Goal: Task Accomplishment & Management: Complete application form

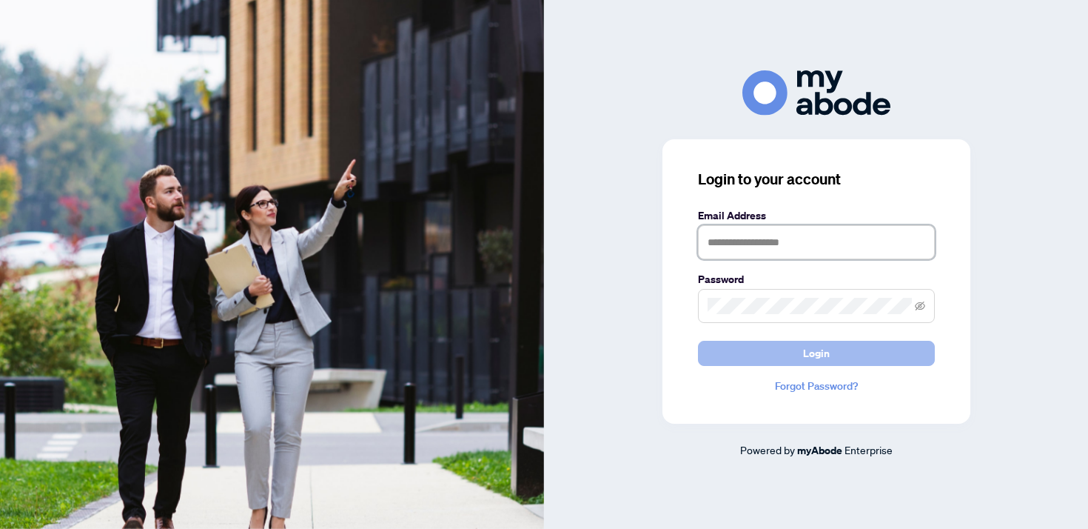
type input "**********"
click at [818, 363] on span "Login" at bounding box center [816, 353] width 27 height 24
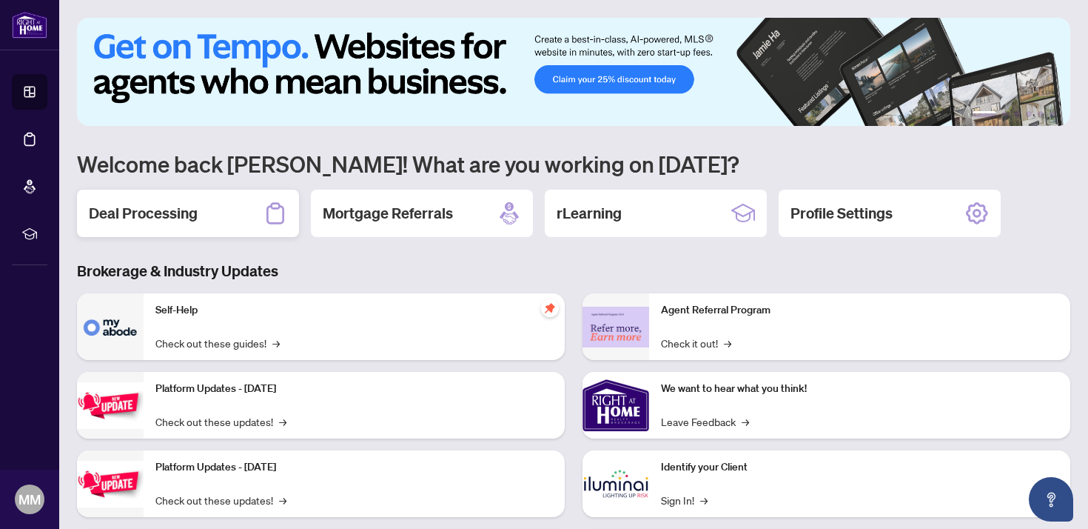
click at [272, 210] on icon at bounding box center [276, 213] width 24 height 24
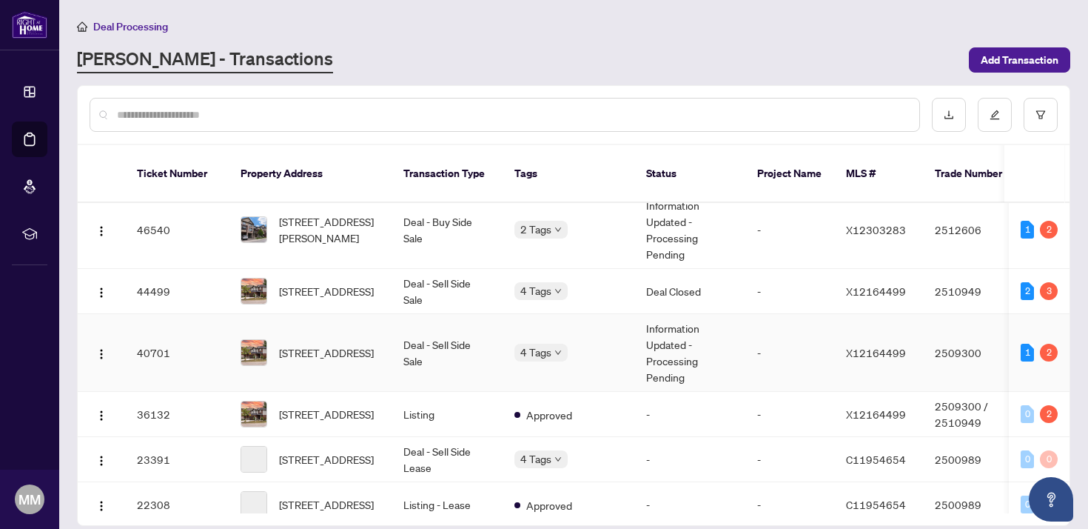
scroll to position [475, 0]
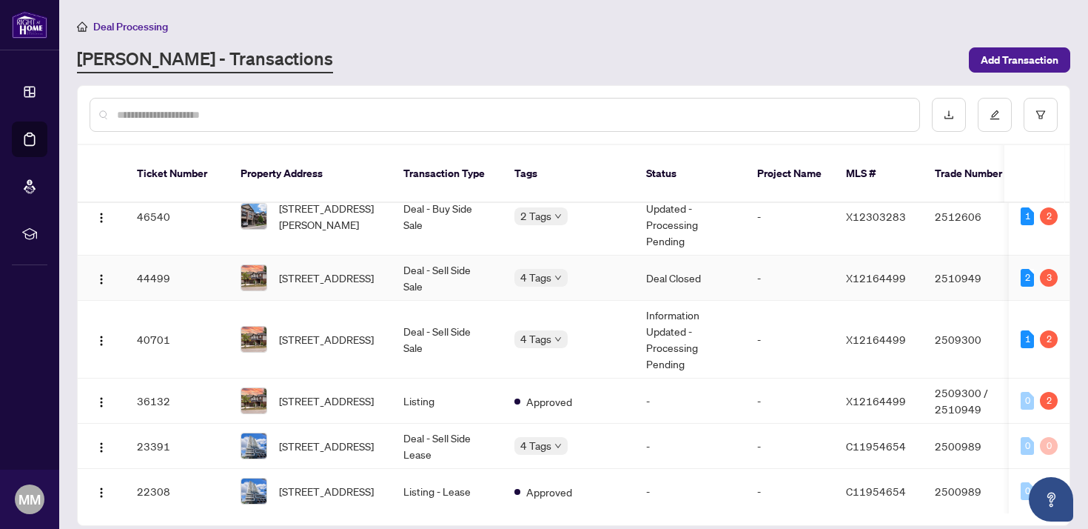
click at [686, 270] on td "Deal Closed" at bounding box center [689, 277] width 111 height 45
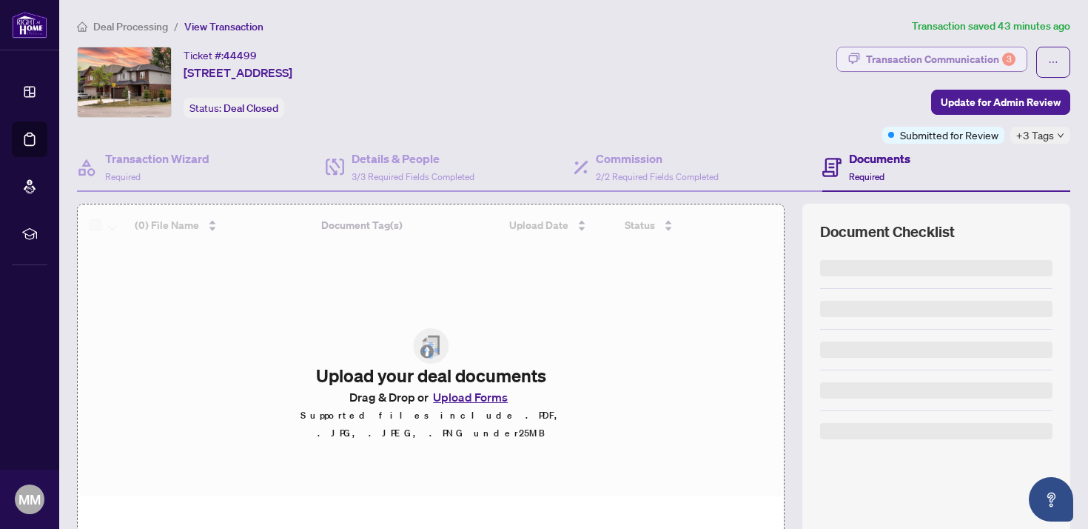
click at [956, 60] on div "Transaction Communication 3" at bounding box center [941, 59] width 150 height 24
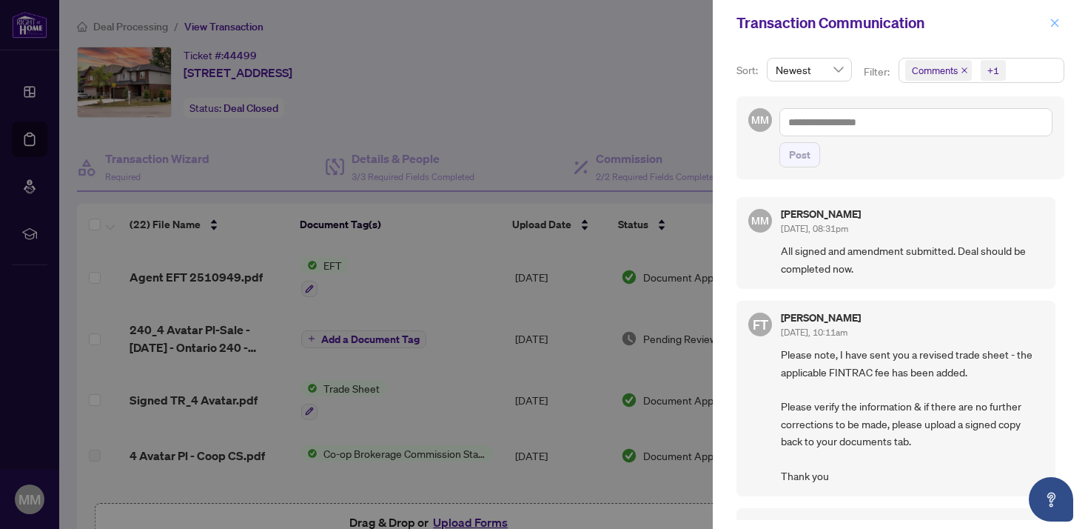
click at [1061, 22] on button "button" at bounding box center [1054, 23] width 19 height 18
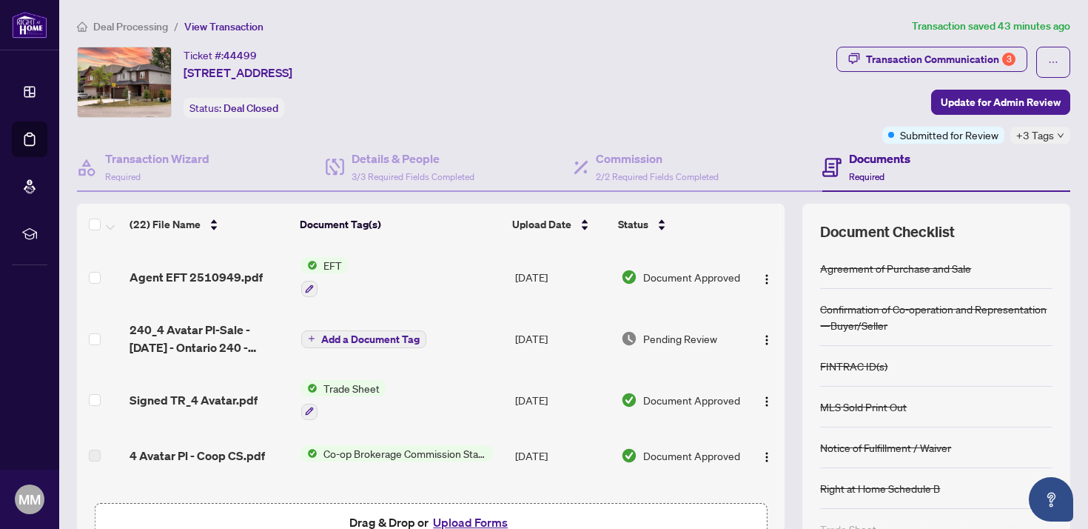
click at [321, 264] on span "EFT" at bounding box center [333, 265] width 30 height 16
click at [229, 272] on span "Agent EFT 2510949.pdf" at bounding box center [196, 277] width 133 height 18
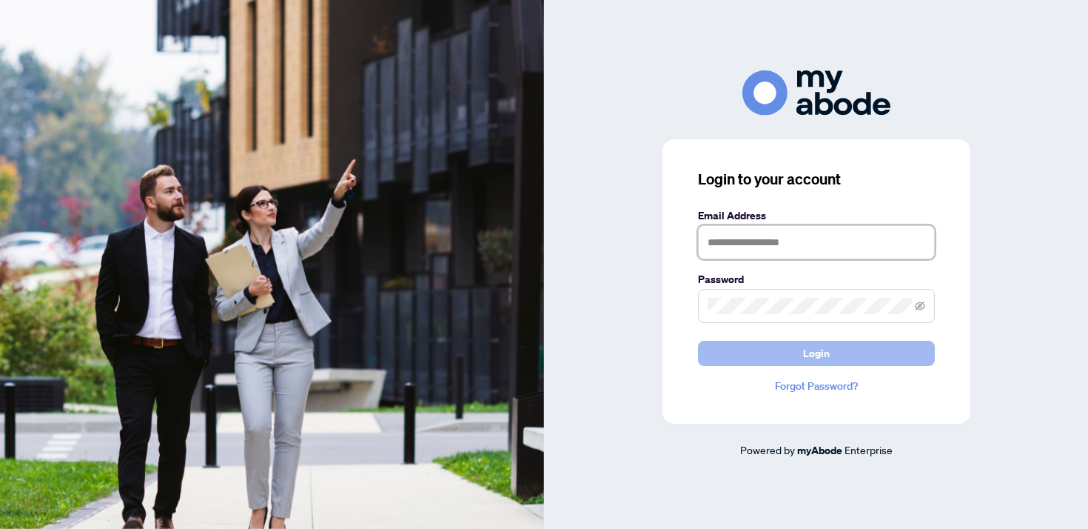
type input "**********"
click at [731, 350] on button "Login" at bounding box center [816, 353] width 237 height 25
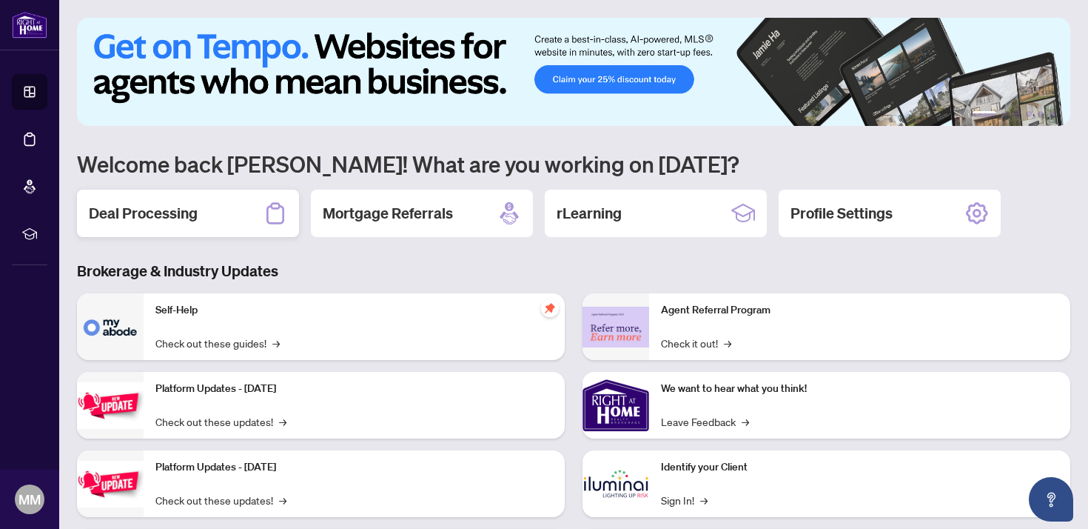
click at [201, 231] on div "Deal Processing" at bounding box center [188, 212] width 222 height 47
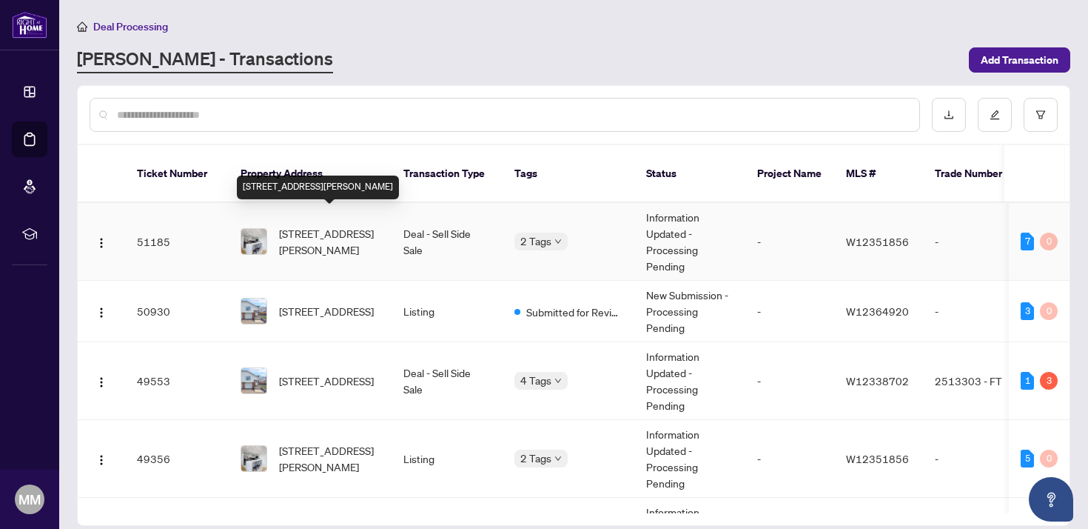
click at [303, 225] on span "[STREET_ADDRESS][PERSON_NAME]" at bounding box center [329, 241] width 101 height 33
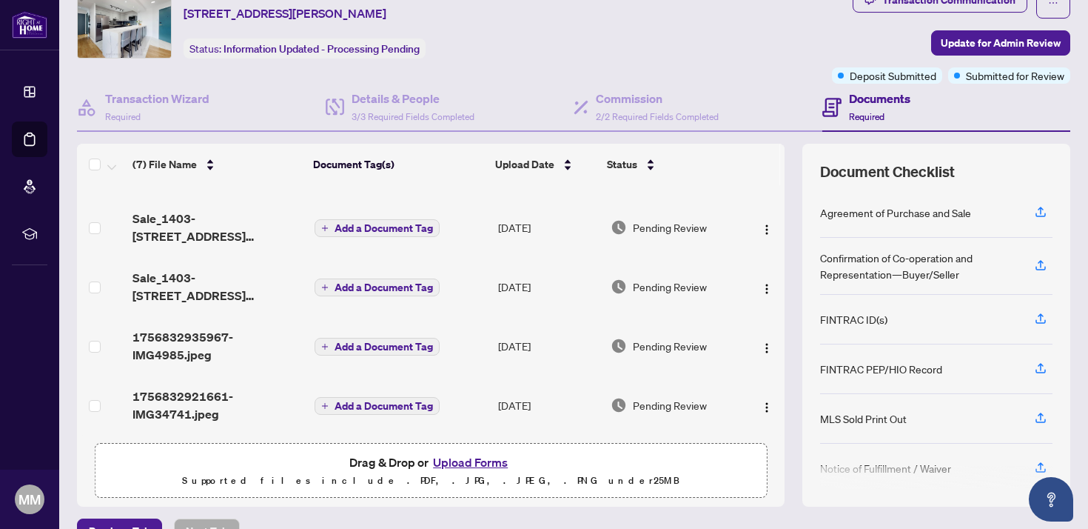
scroll to position [90, 0]
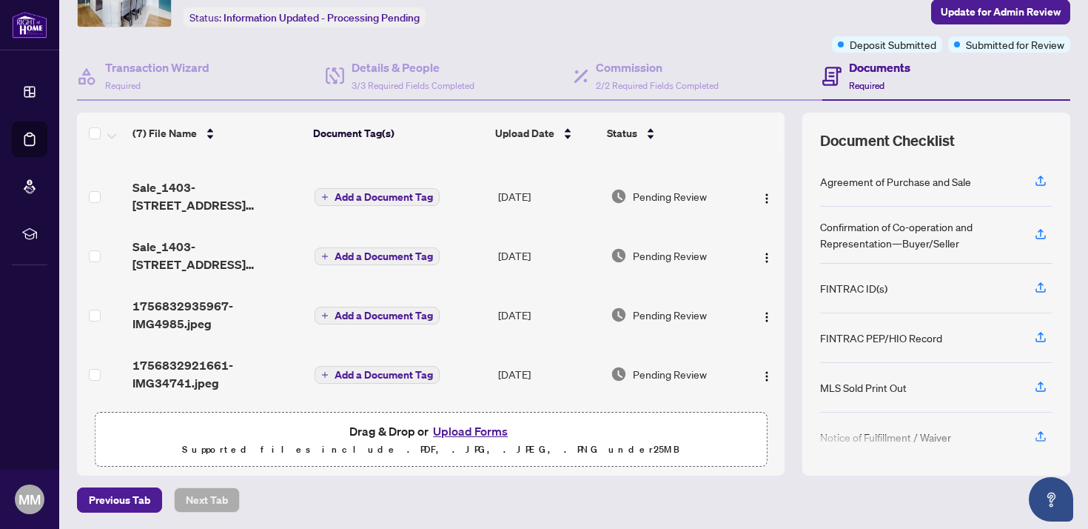
click at [464, 432] on button "Upload Forms" at bounding box center [471, 430] width 84 height 19
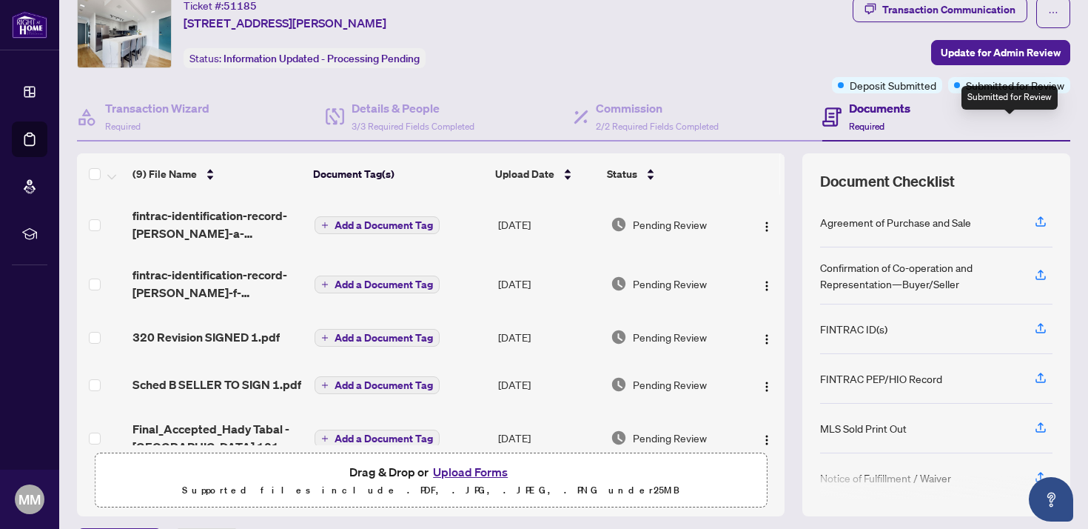
scroll to position [0, 0]
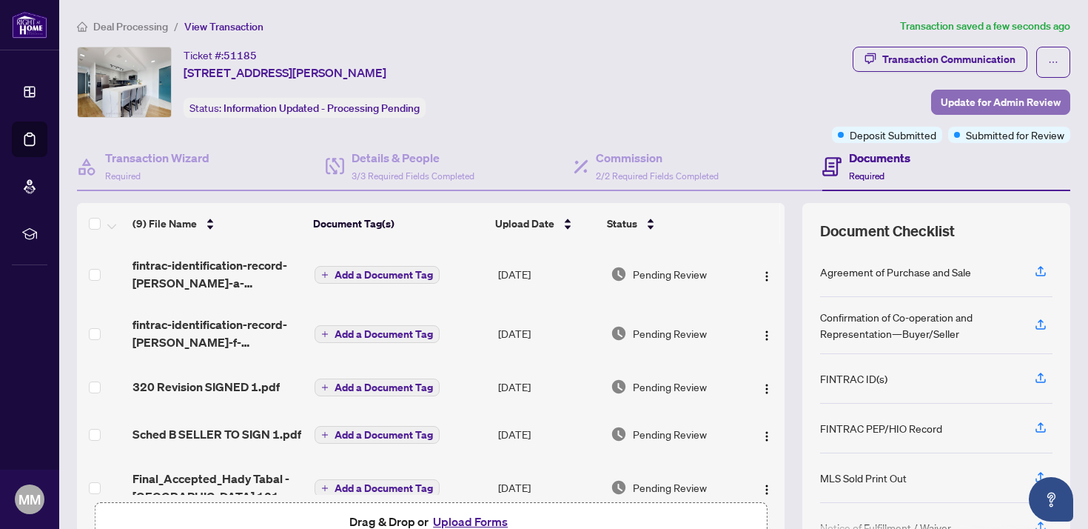
click at [976, 101] on span "Update for Admin Review" at bounding box center [1001, 102] width 120 height 24
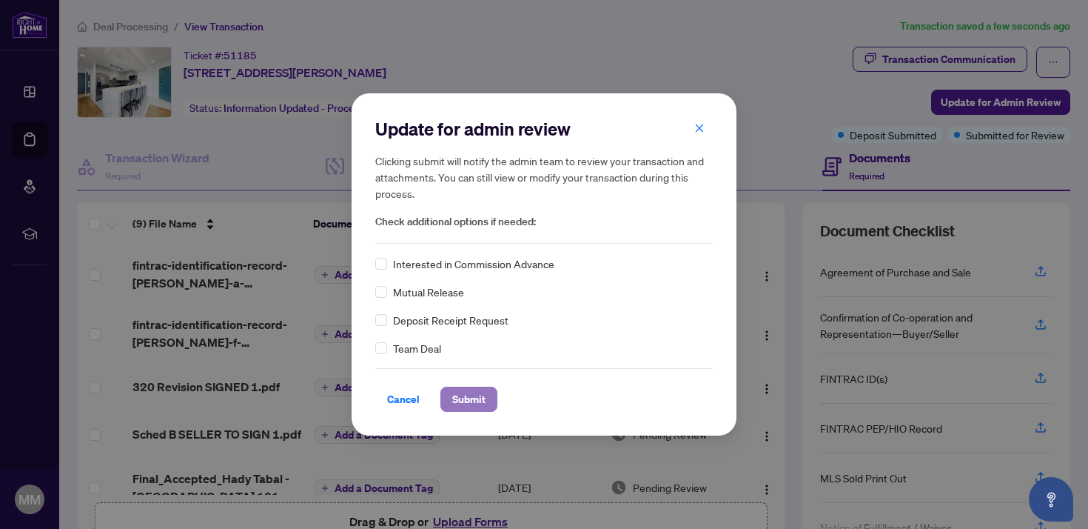
click at [483, 392] on span "Submit" at bounding box center [468, 399] width 33 height 24
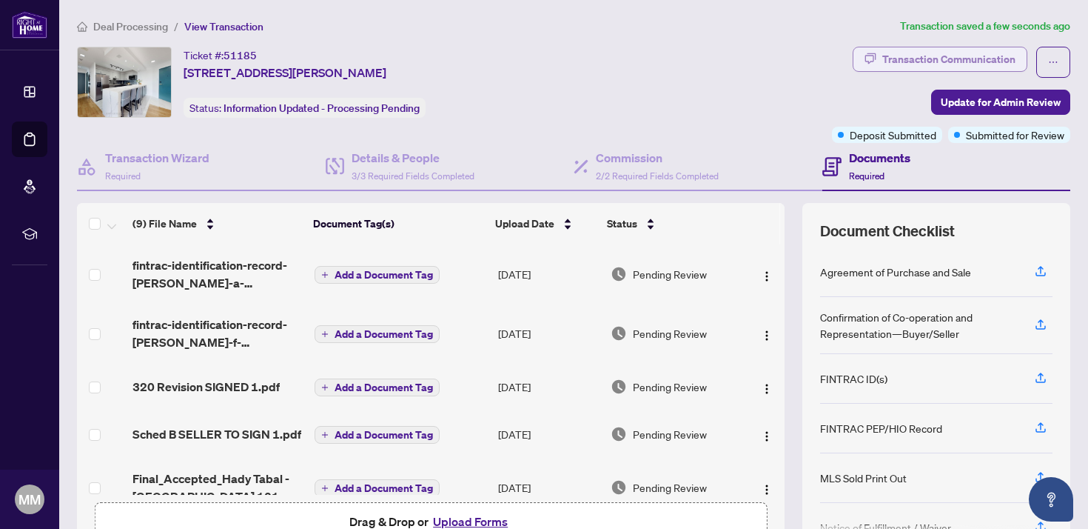
click at [892, 53] on body "Dashboard Deal Processing Mortgage Referrals rLearning MM Monika Mielczarek mon…" at bounding box center [544, 264] width 1088 height 529
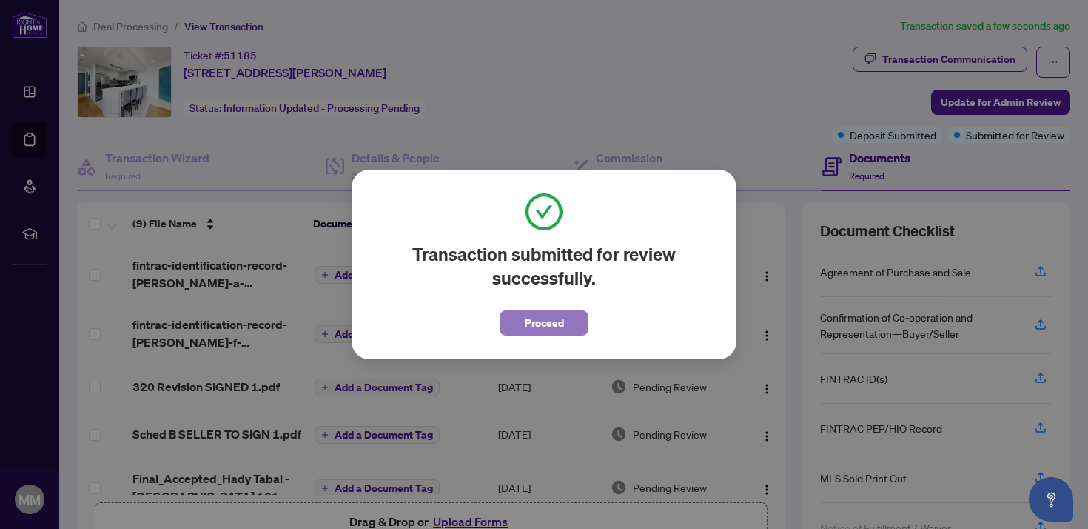
click at [568, 324] on button "Proceed" at bounding box center [544, 322] width 89 height 25
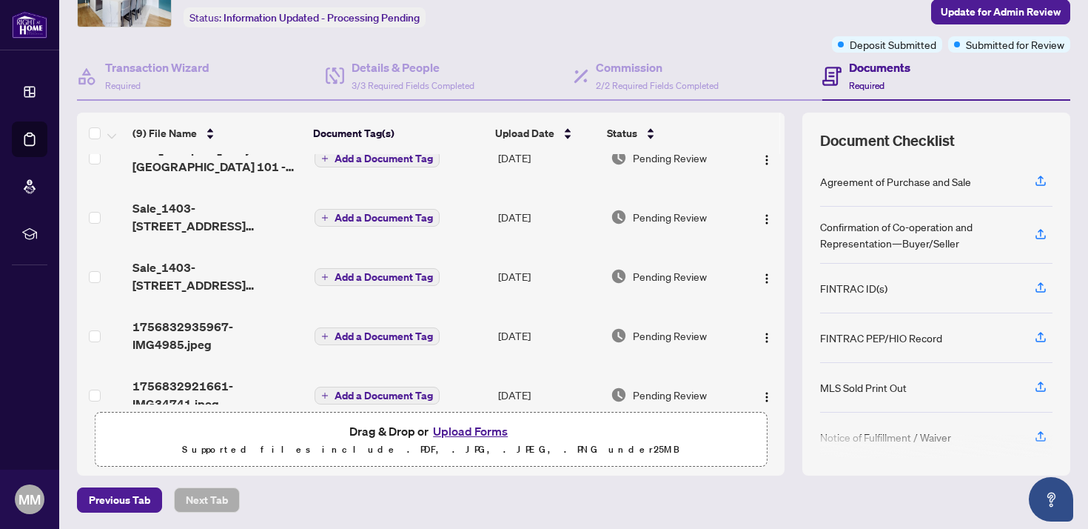
scroll to position [264, 0]
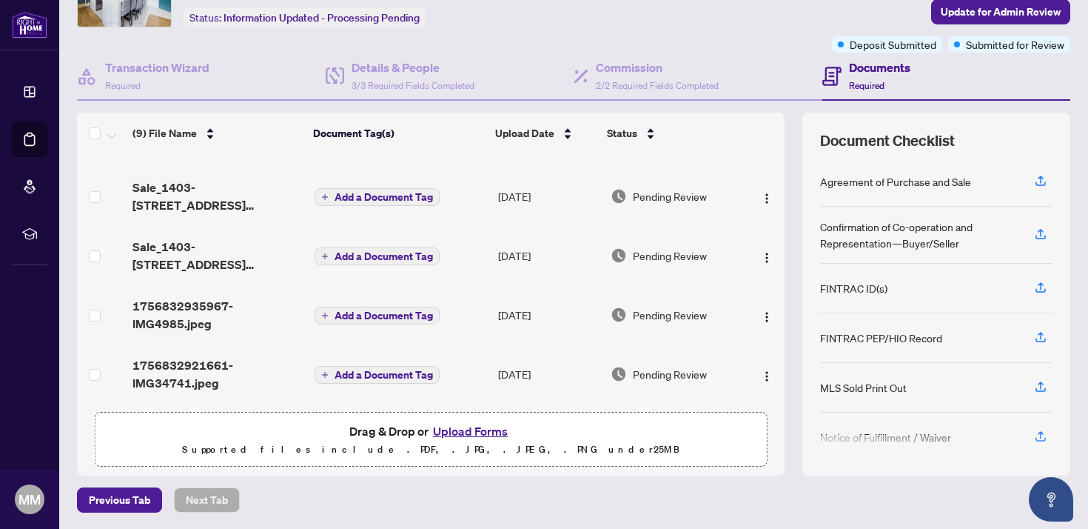
click at [187, 308] on span "1756832935967-IMG4985.jpeg" at bounding box center [218, 315] width 170 height 36
